Goal: Information Seeking & Learning: Learn about a topic

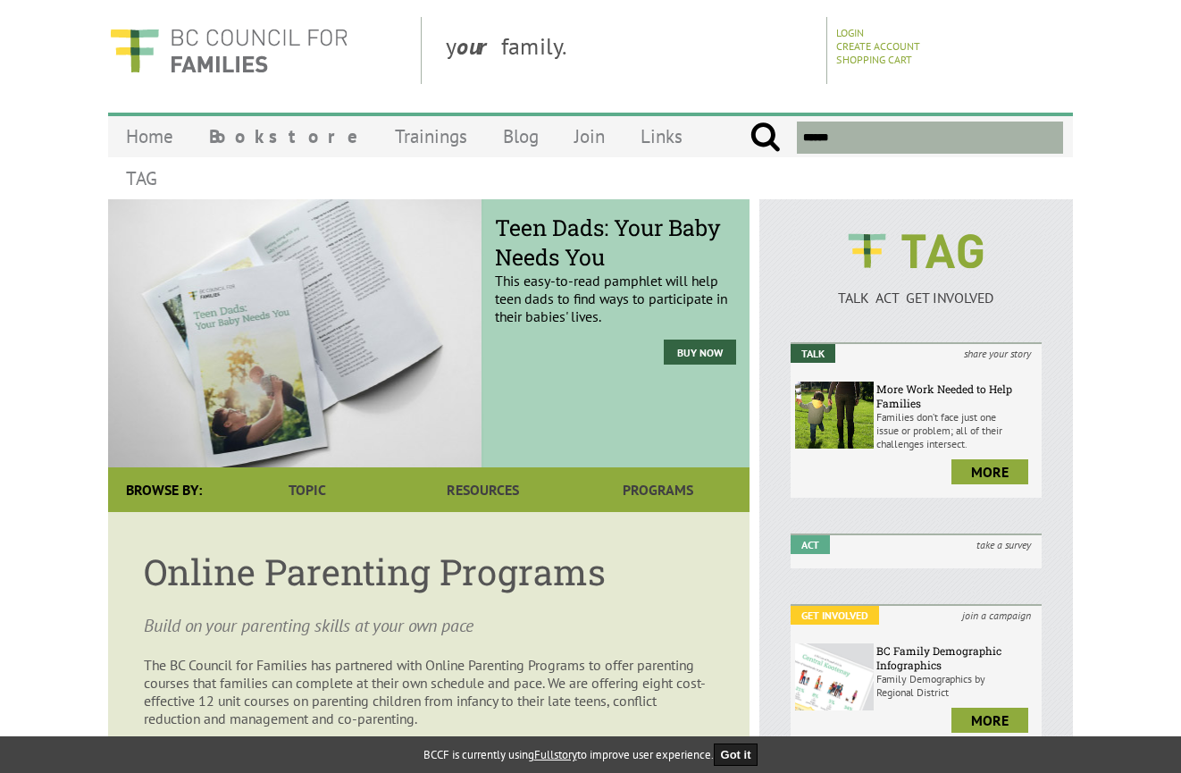
scroll to position [89, 0]
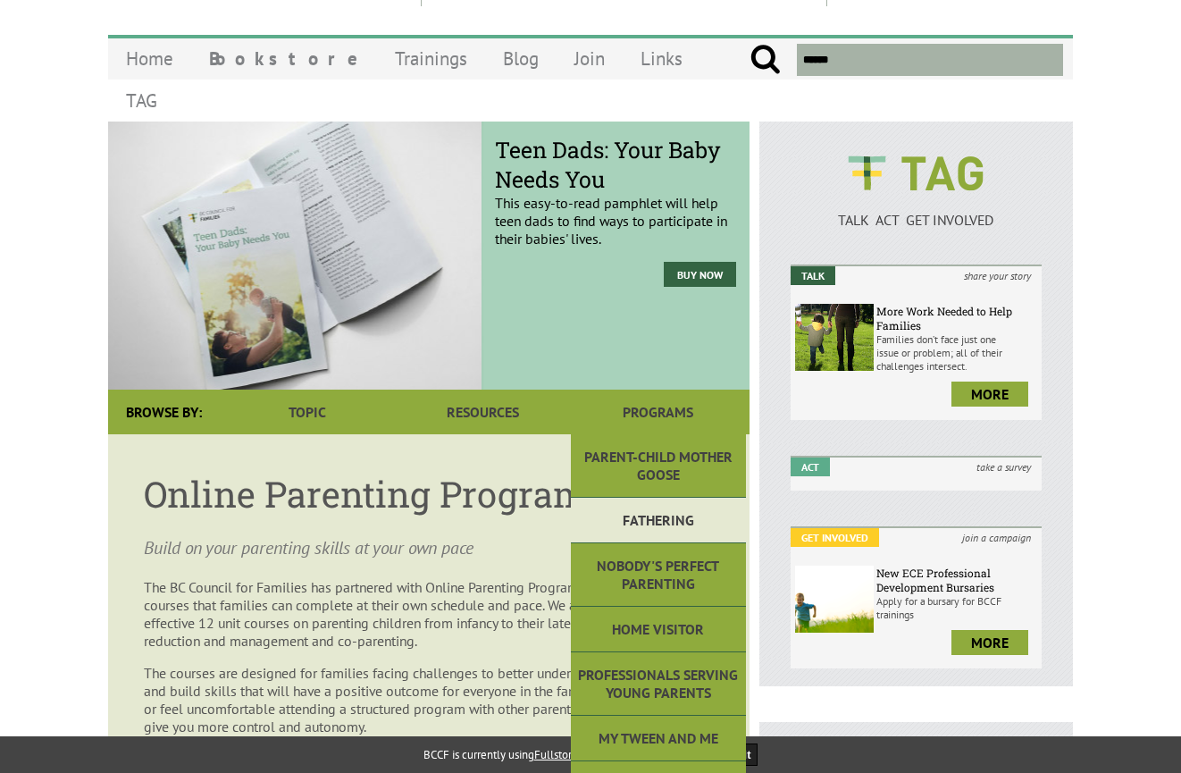
click at [675, 499] on link "Fathering" at bounding box center [658, 521] width 175 height 46
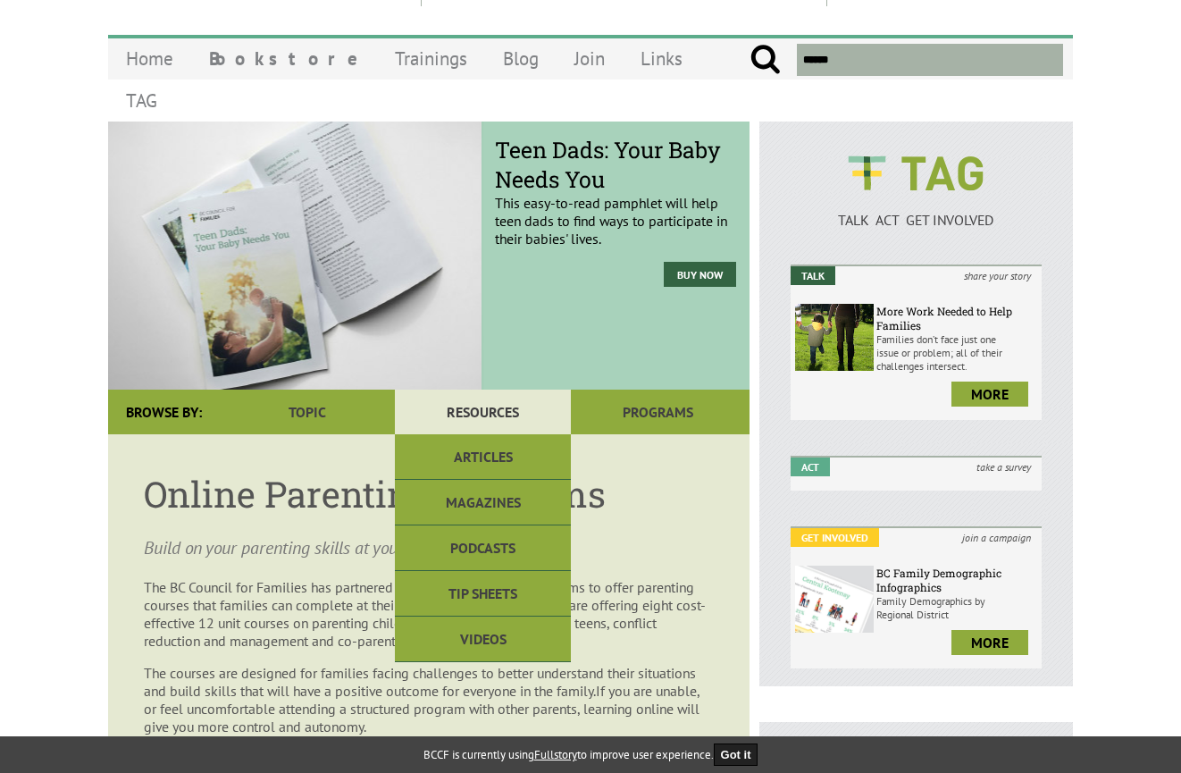
scroll to position [0, 0]
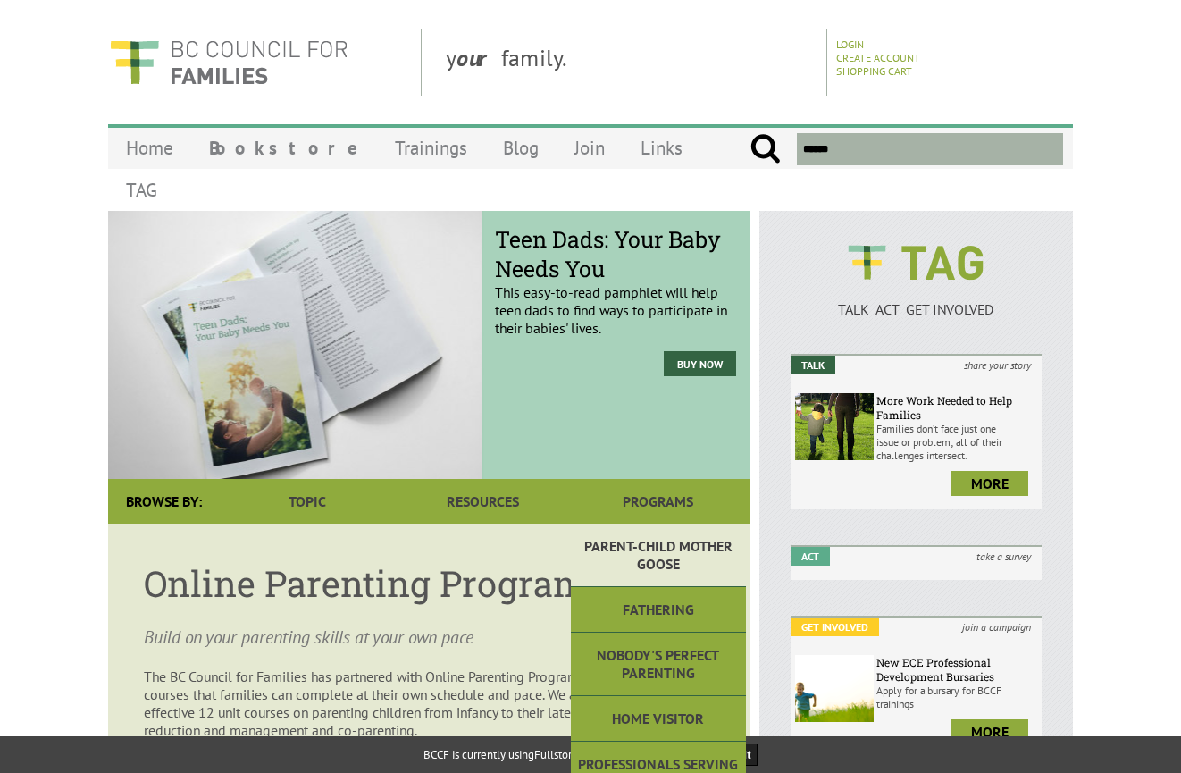
click at [690, 524] on link "Parent-Child Mother Goose" at bounding box center [658, 555] width 175 height 63
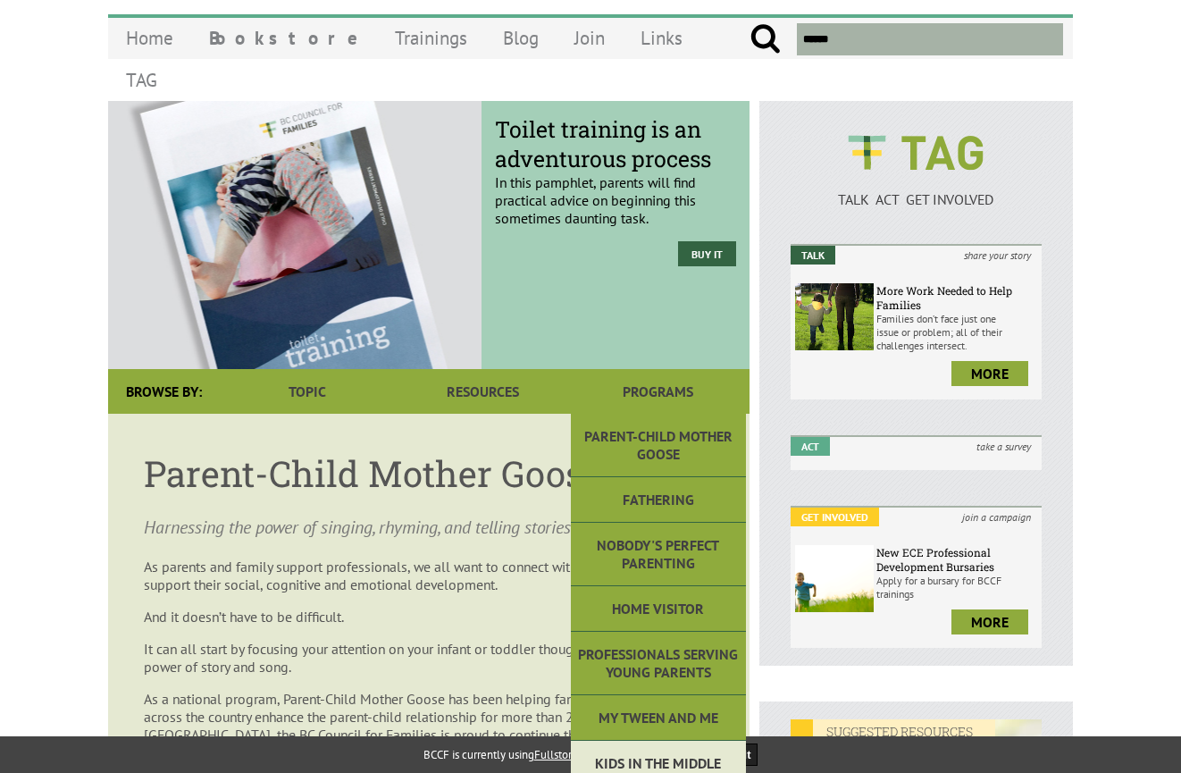
scroll to position [357, 0]
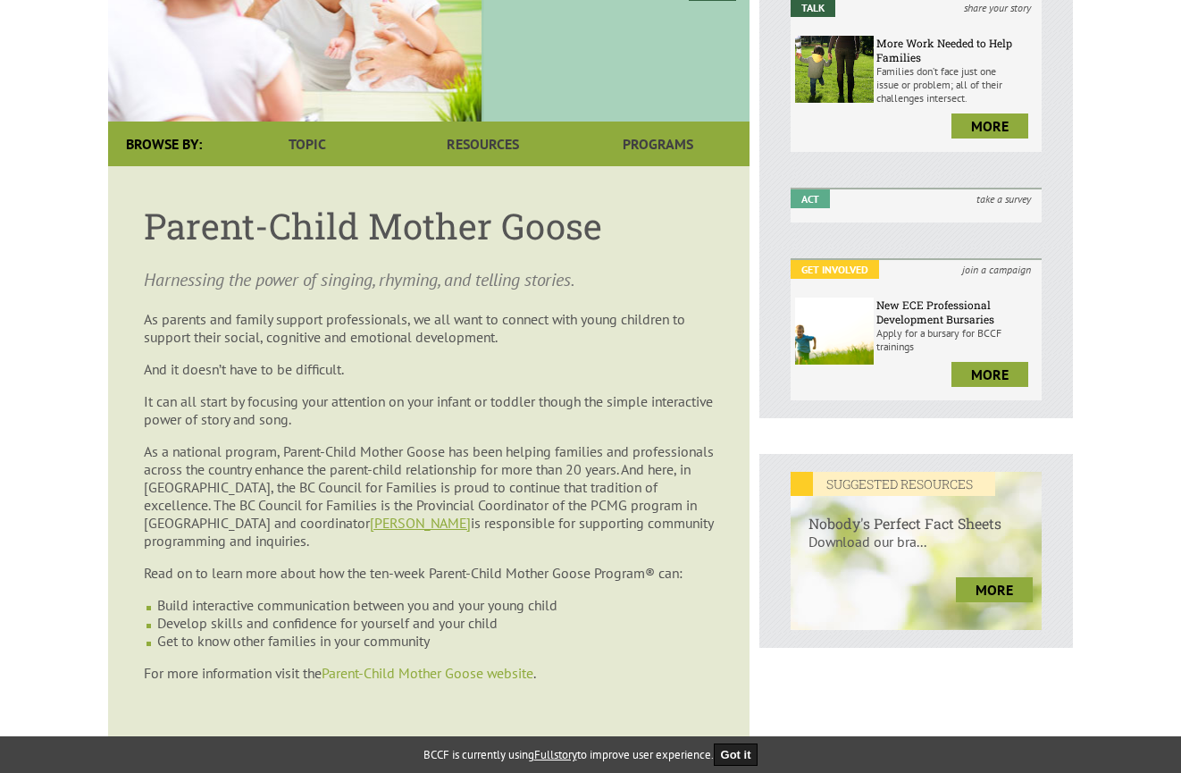
click at [452, 664] on link "Parent-Child Mother Goose website" at bounding box center [428, 673] width 212 height 18
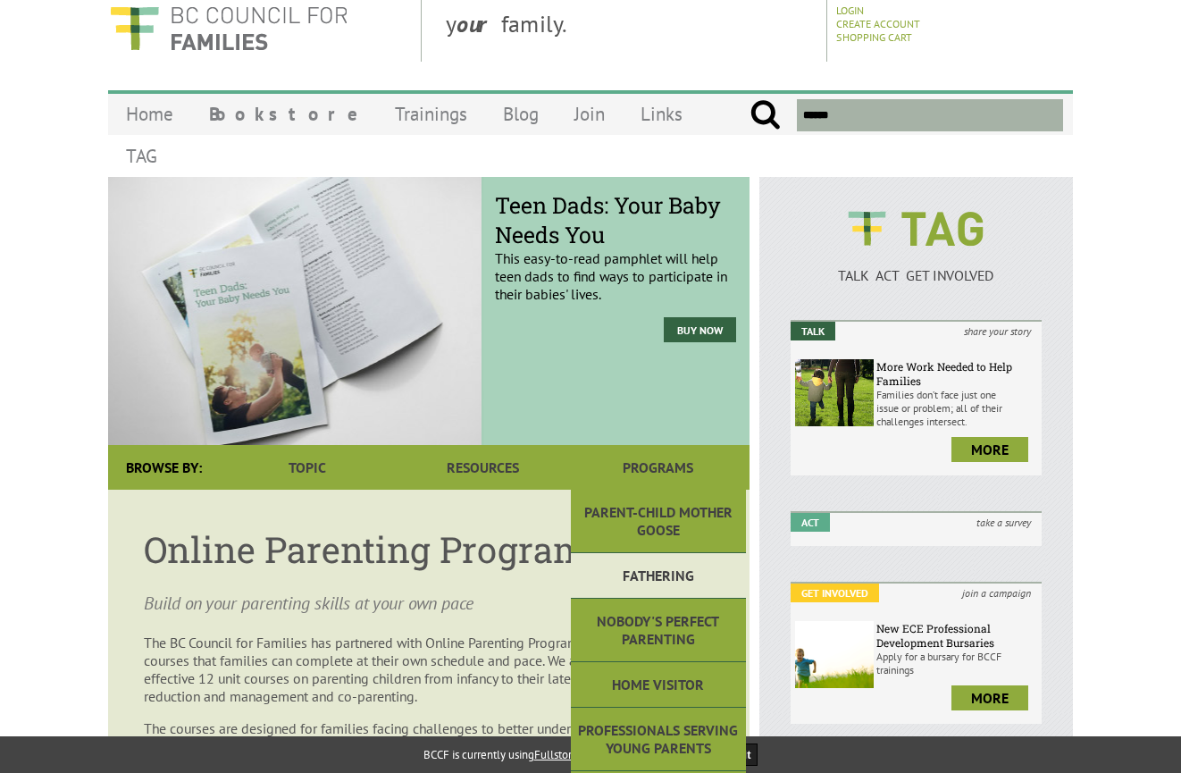
scroll to position [89, 0]
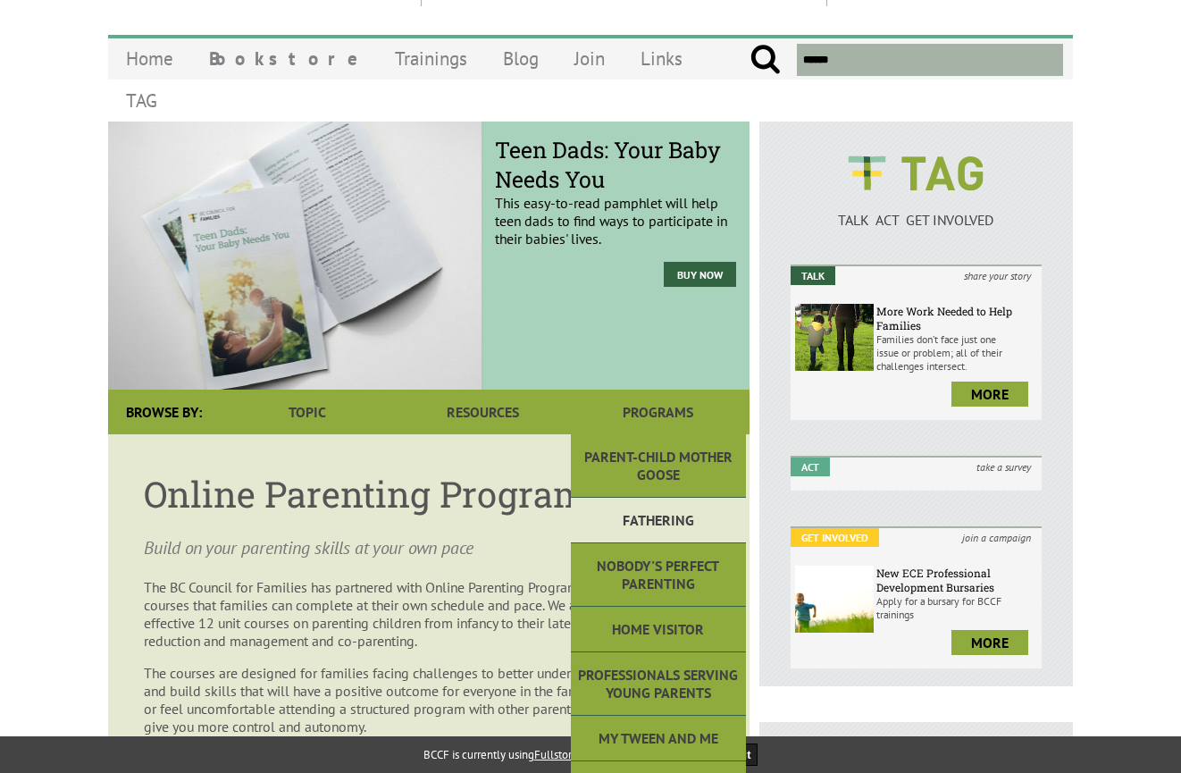
click at [642, 498] on link "Fathering" at bounding box center [658, 521] width 175 height 46
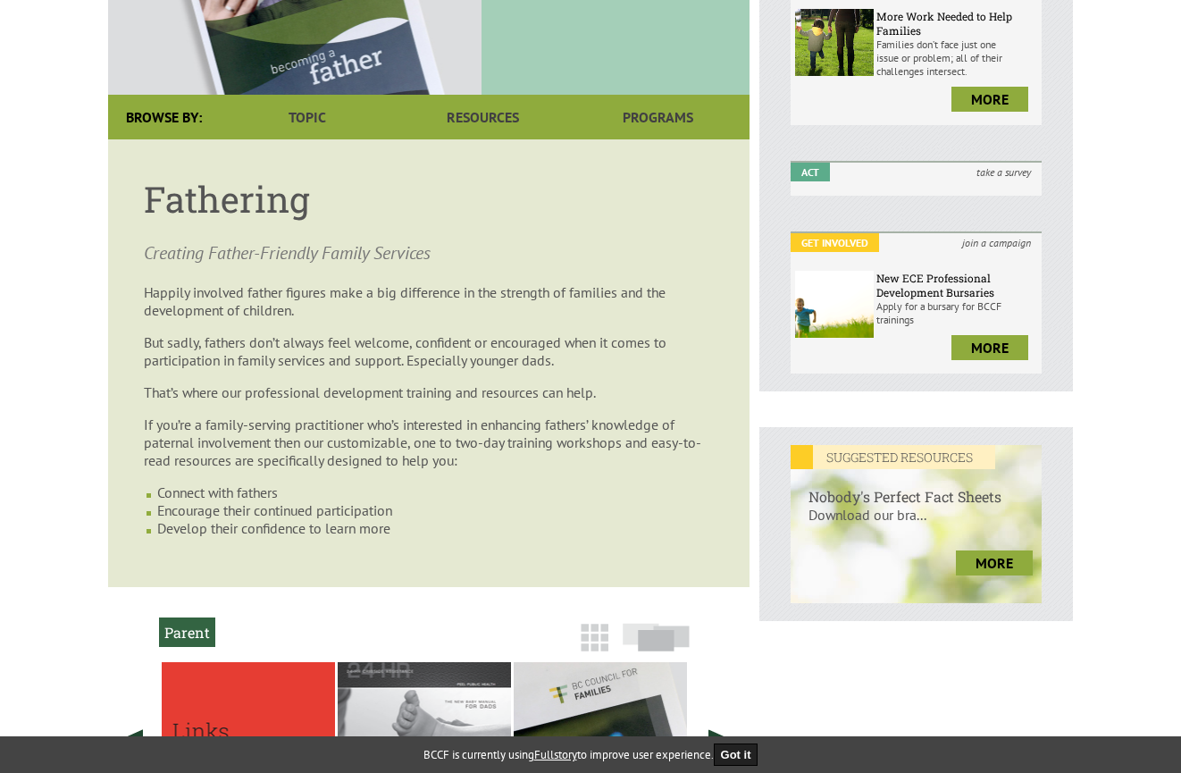
scroll to position [357, 0]
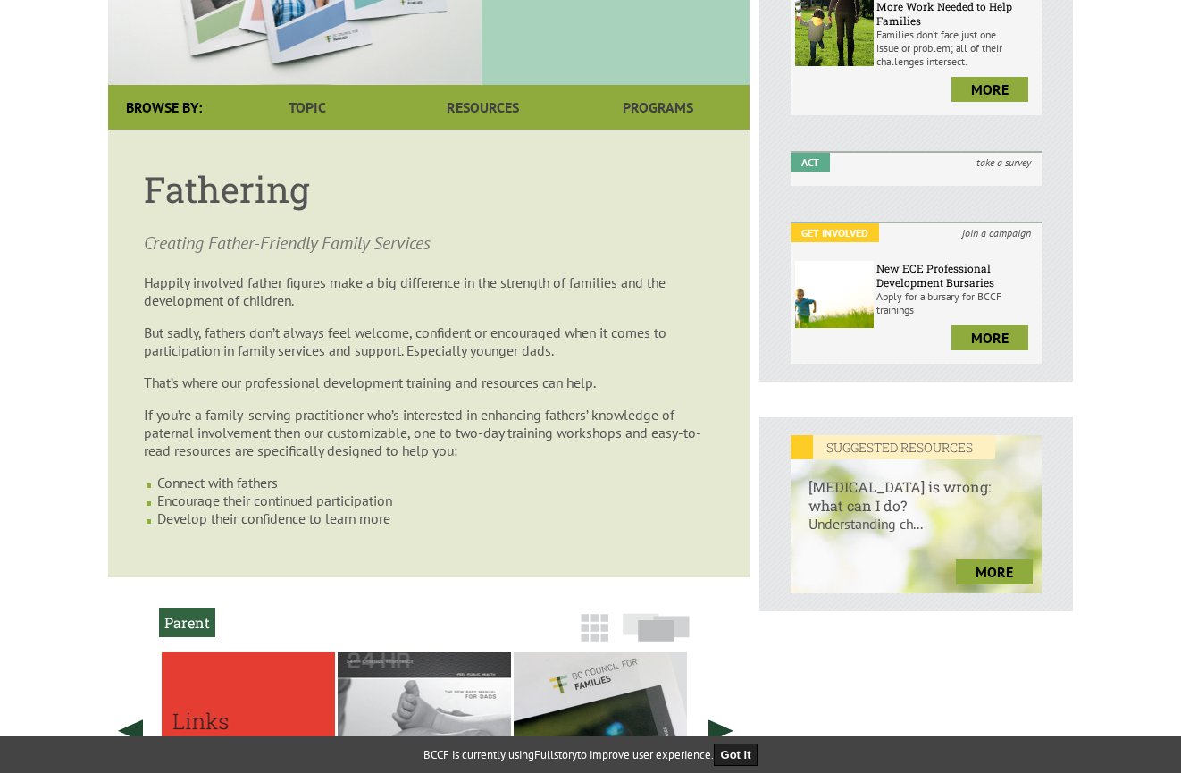
click at [298, 504] on li "Encourage their continued participation" at bounding box center [435, 500] width 557 height 18
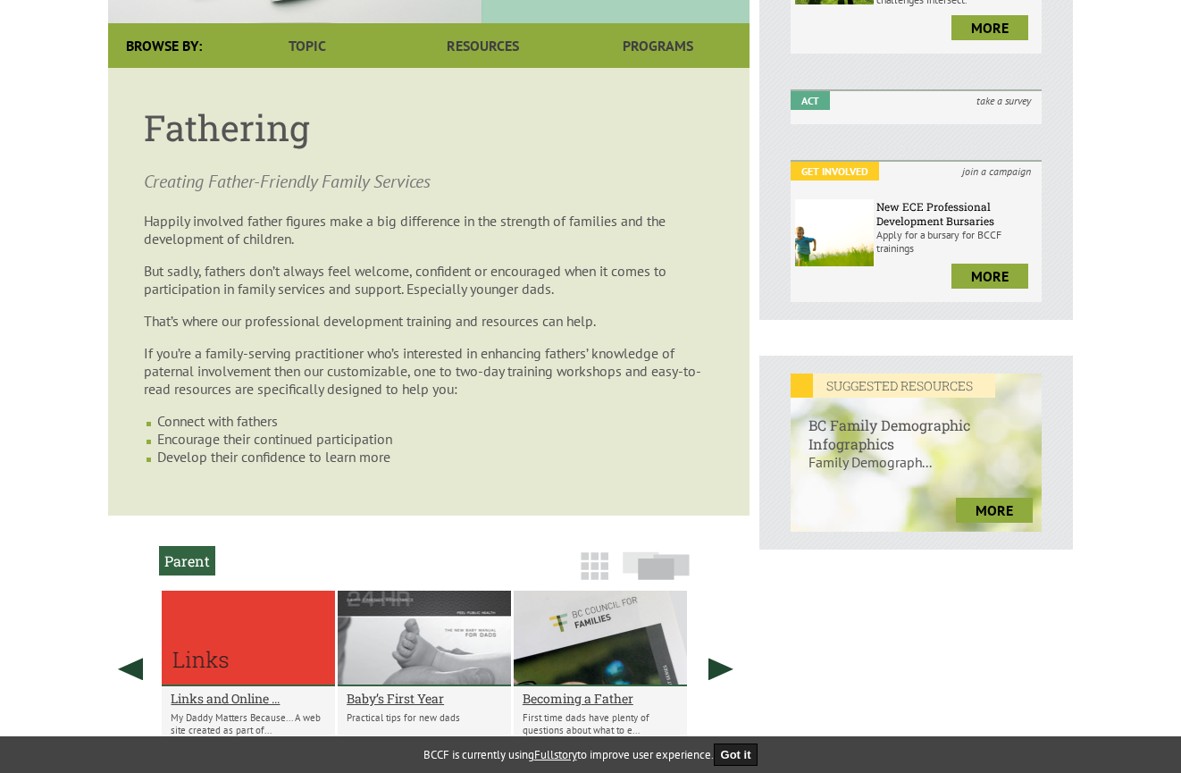
scroll to position [179, 0]
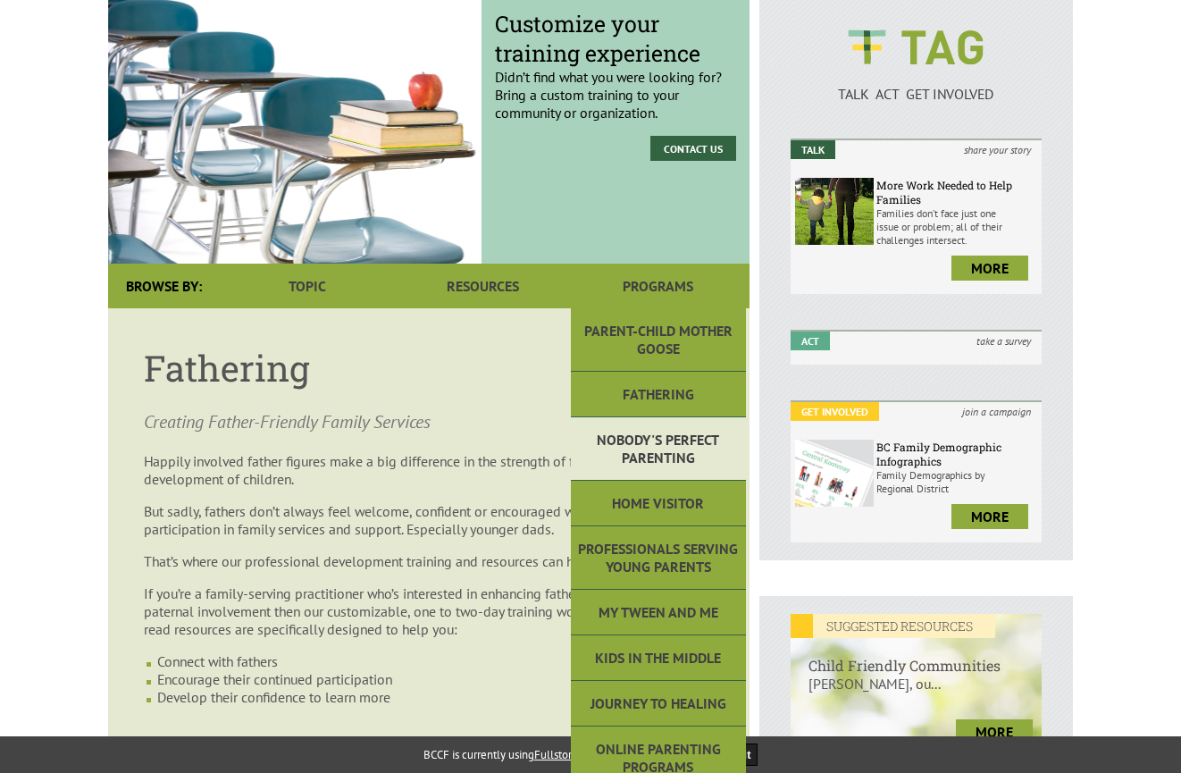
click at [645, 433] on link "Nobody's Perfect Parenting" at bounding box center [658, 448] width 175 height 63
